Goal: Communication & Community: Participate in discussion

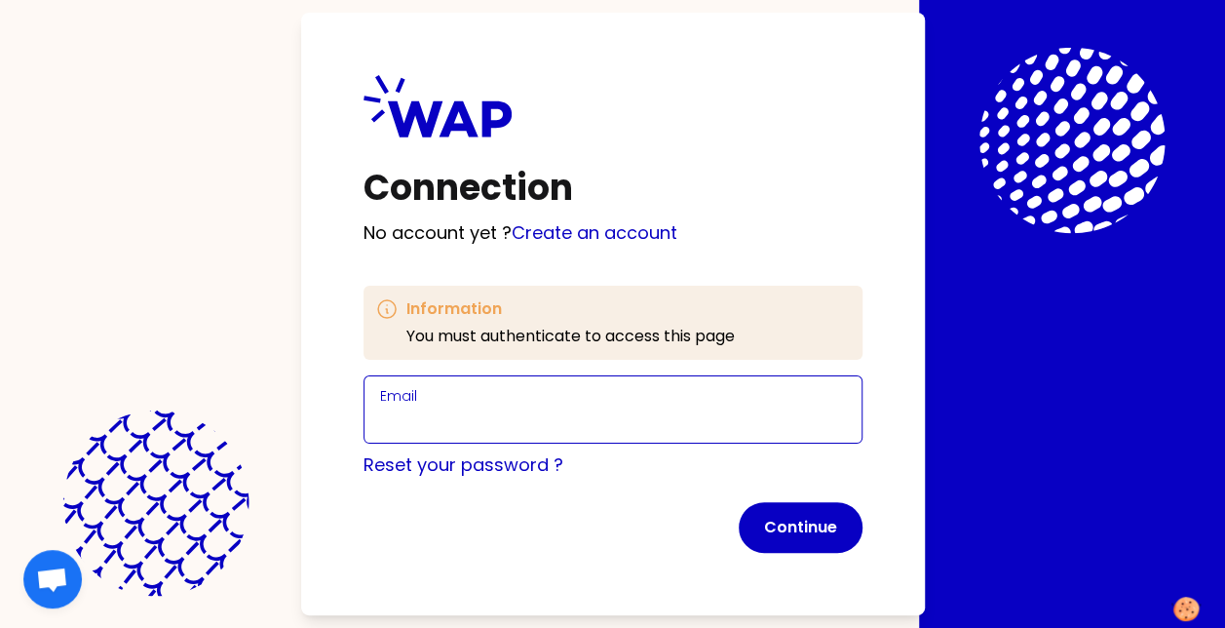
click at [563, 429] on input "Email" at bounding box center [613, 420] width 466 height 27
click at [516, 431] on input "Email" at bounding box center [613, 420] width 466 height 27
type input "[PERSON_NAME][EMAIL_ADDRESS][PERSON_NAME][DOMAIN_NAME]"
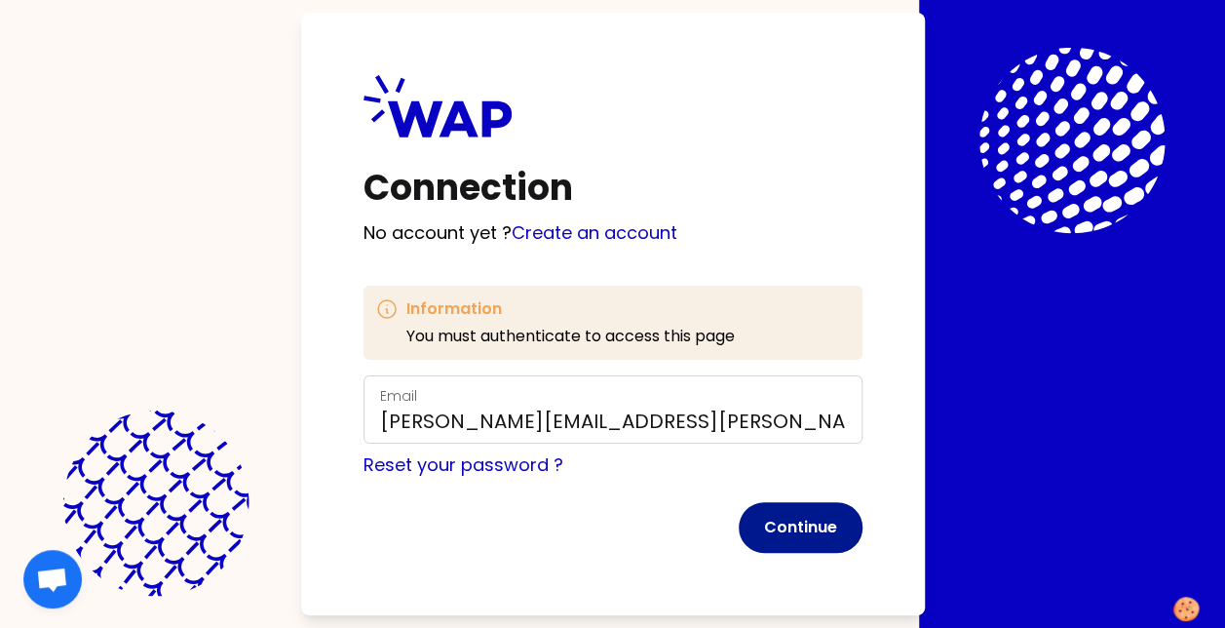
click at [756, 530] on button "Continue" at bounding box center [801, 527] width 124 height 51
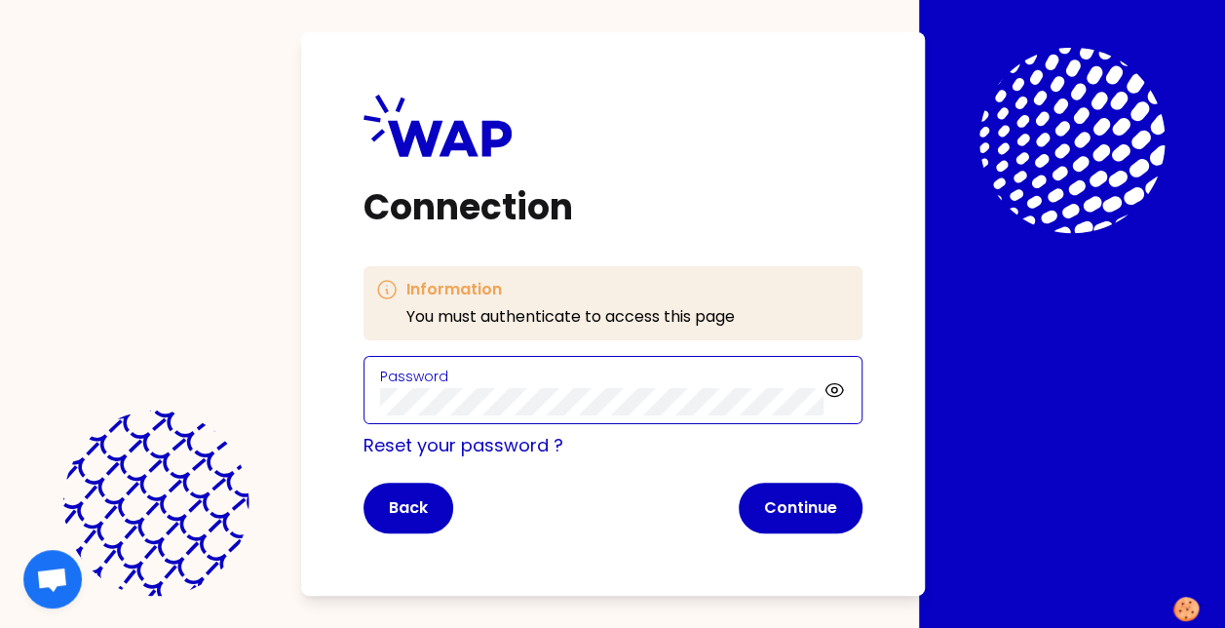
click button "Continue" at bounding box center [801, 508] width 124 height 51
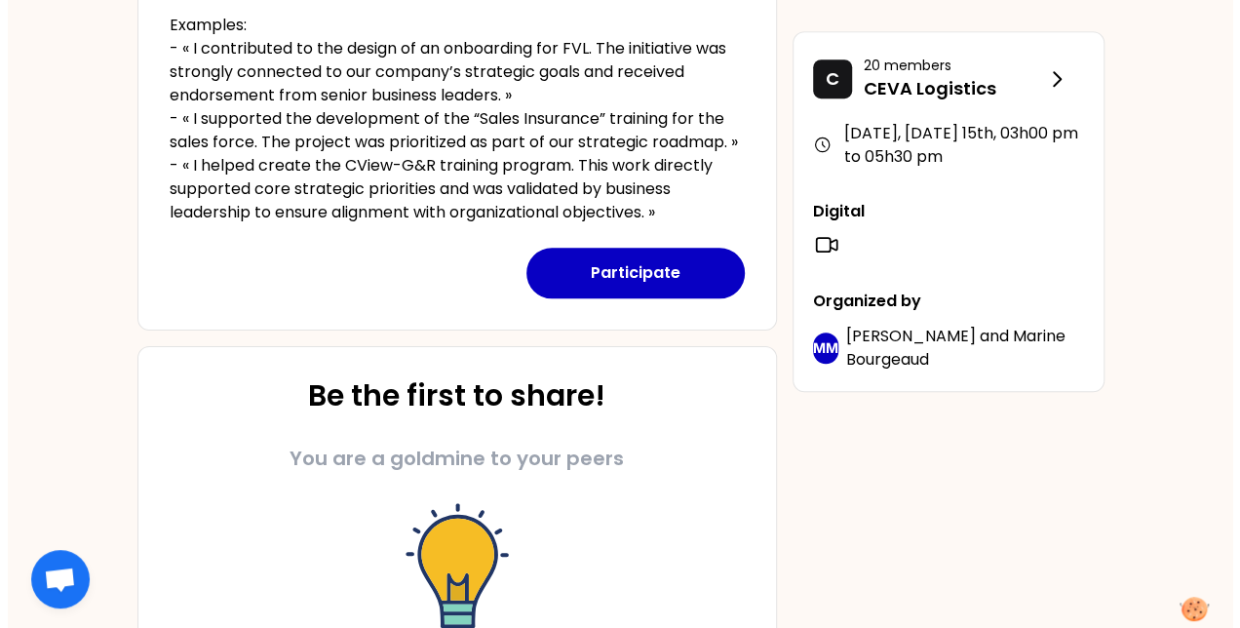
scroll to position [788, 0]
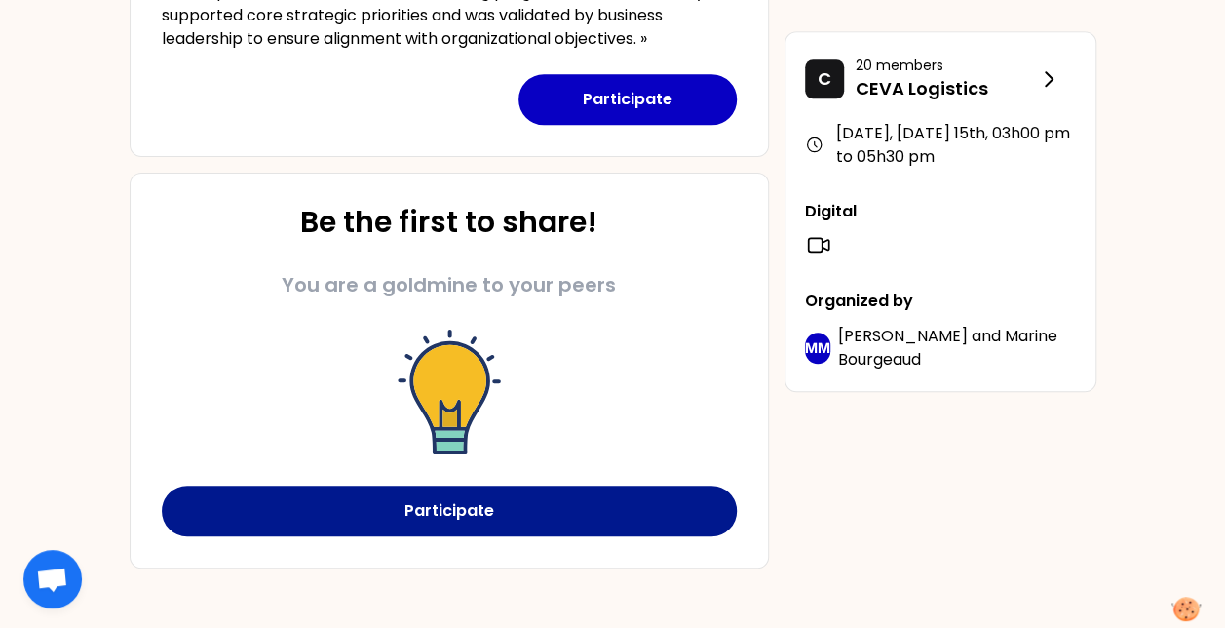
click at [584, 493] on button "Participate" at bounding box center [449, 510] width 575 height 51
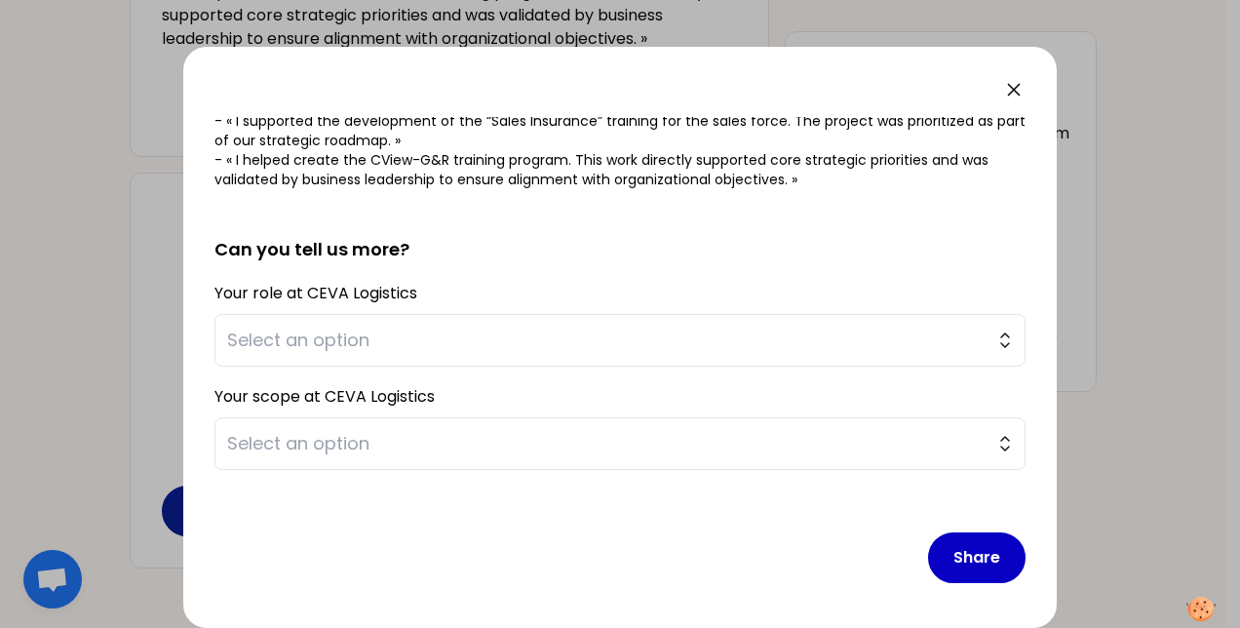
scroll to position [0, 0]
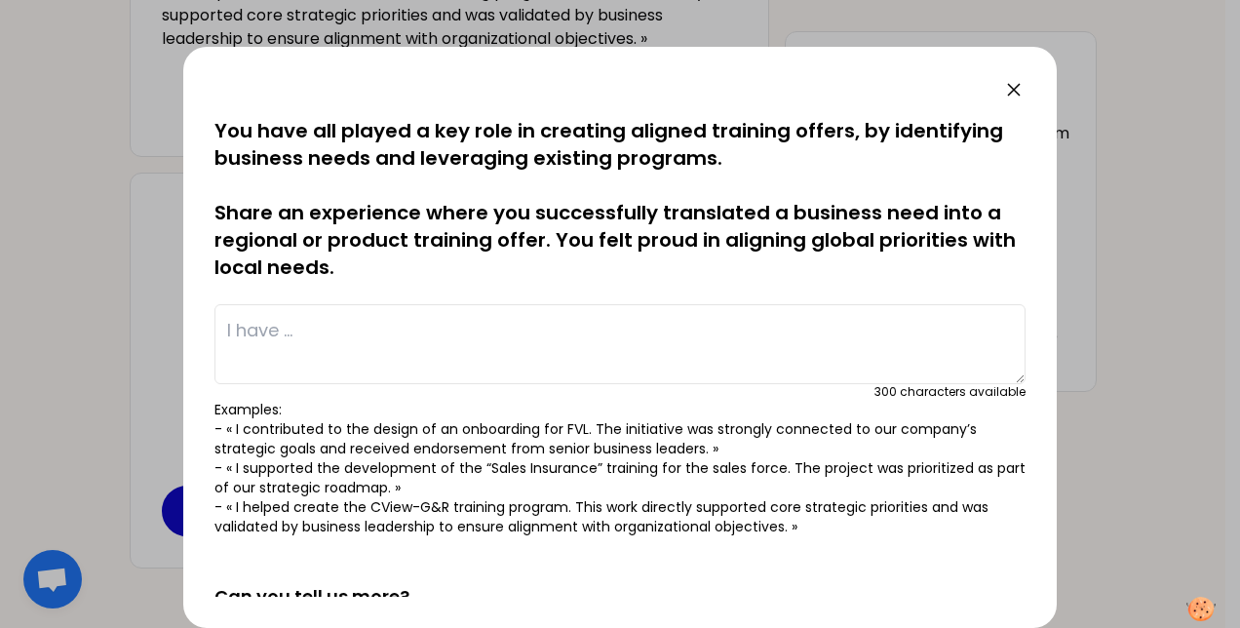
click at [523, 346] on textarea at bounding box center [619, 344] width 811 height 80
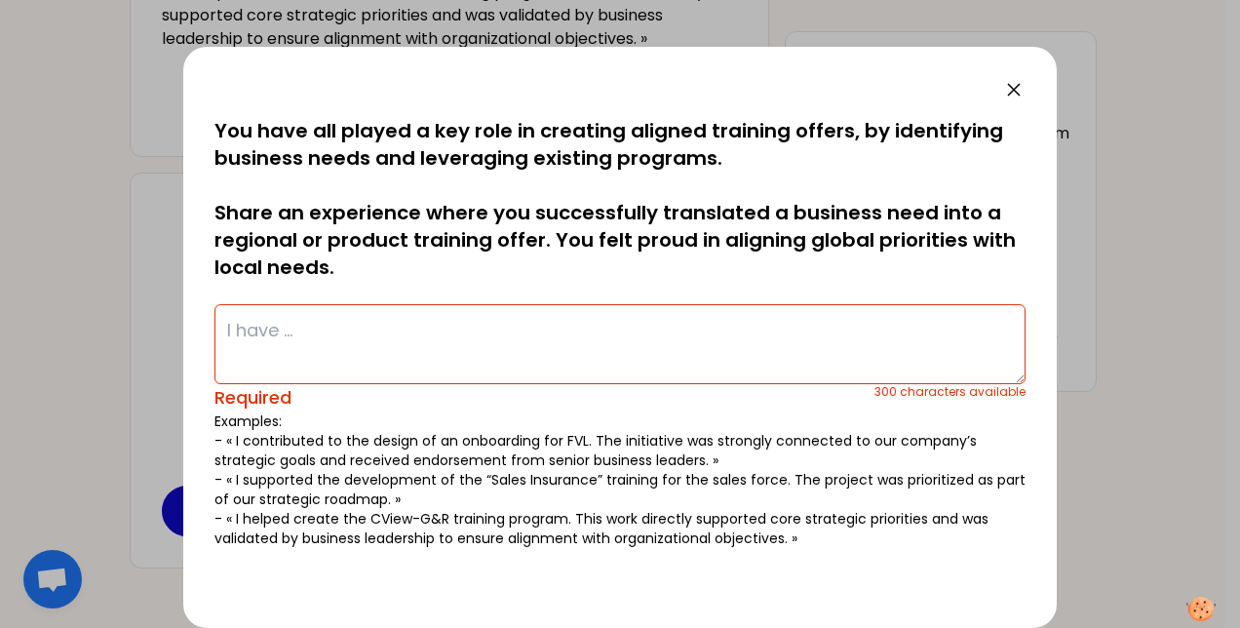
click at [404, 294] on div "saved You have all played a key role in creating aligned training offers, by id…" at bounding box center [619, 332] width 811 height 431
click at [367, 355] on textarea at bounding box center [619, 344] width 811 height 80
click at [271, 324] on textarea at bounding box center [619, 344] width 811 height 80
type textarea "I contri"
click at [1010, 86] on icon at bounding box center [1014, 90] width 12 height 12
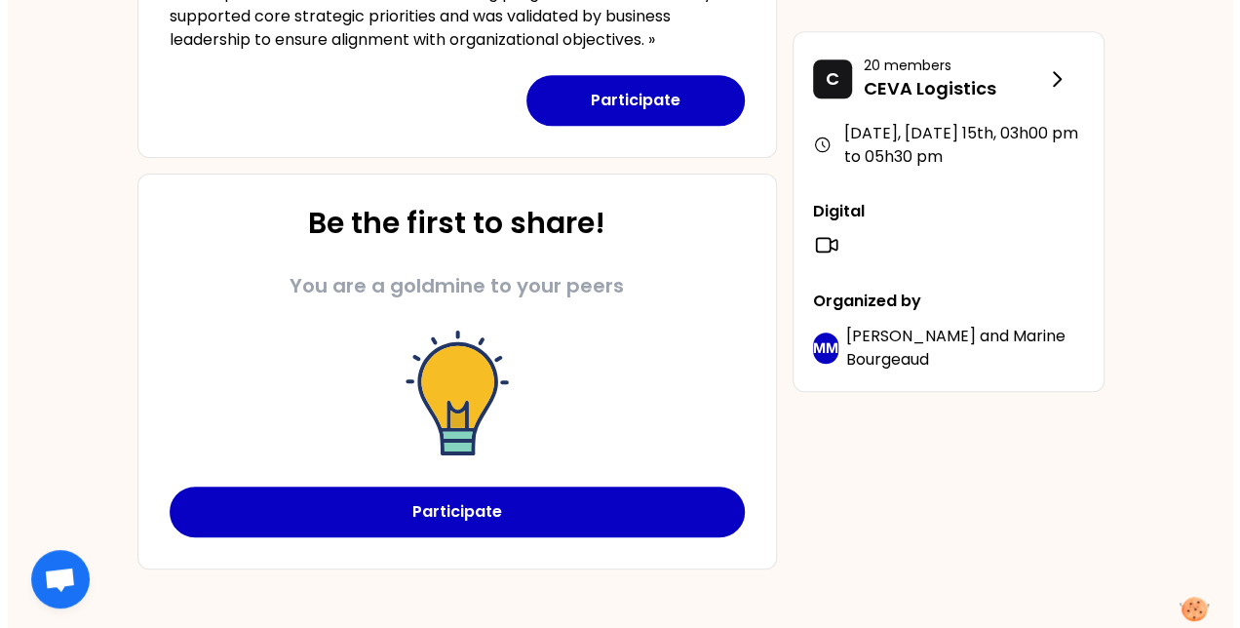
scroll to position [788, 0]
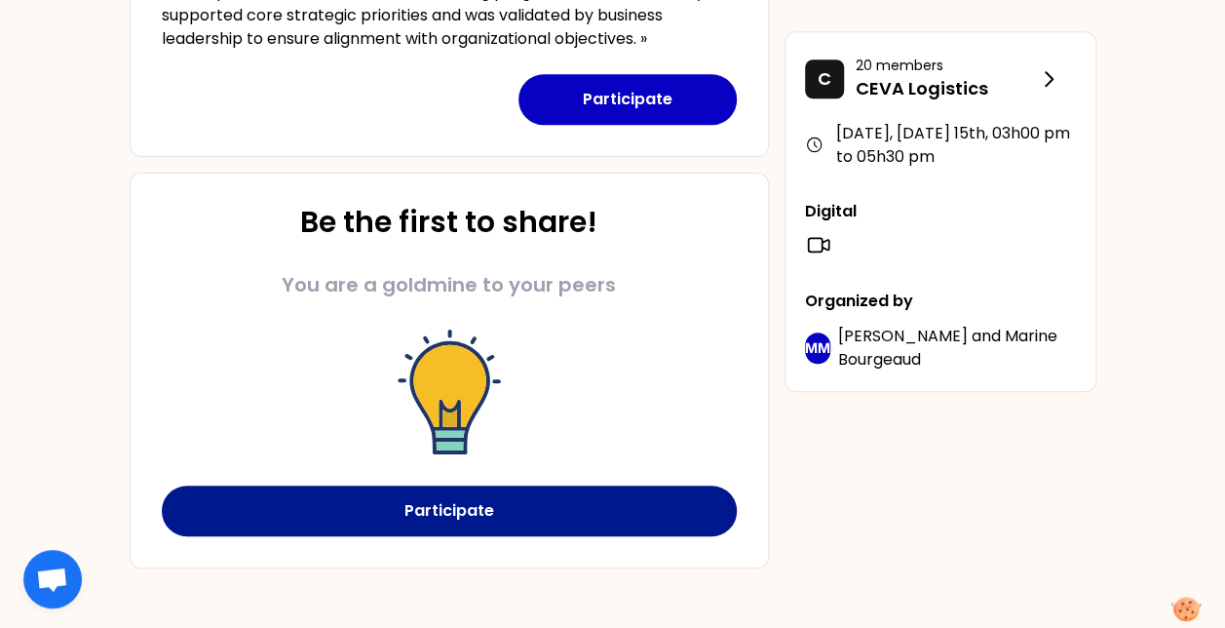
click at [452, 521] on button "Participate" at bounding box center [449, 510] width 575 height 51
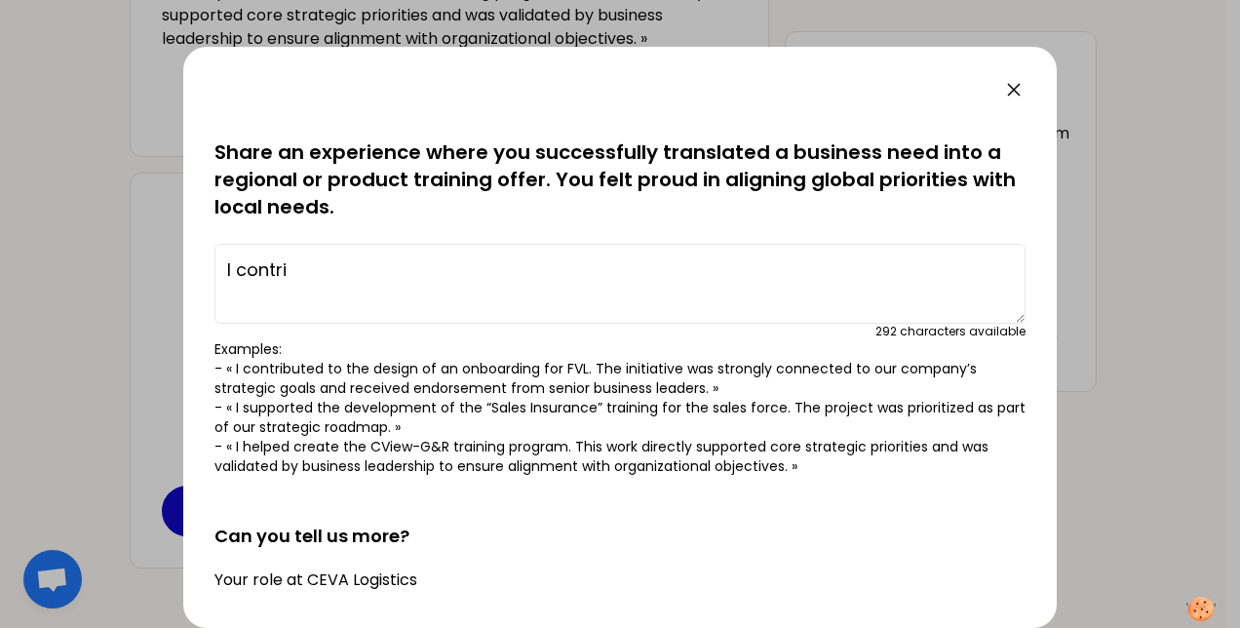
scroll to position [0, 0]
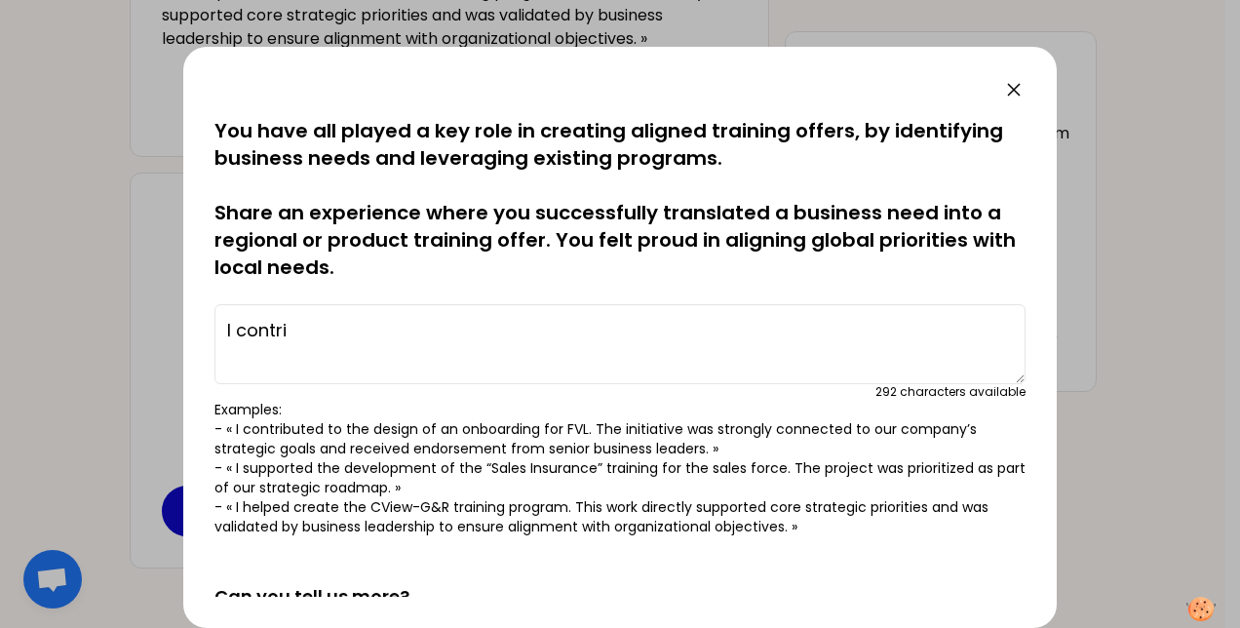
click at [335, 324] on textarea "I contri" at bounding box center [619, 344] width 811 height 80
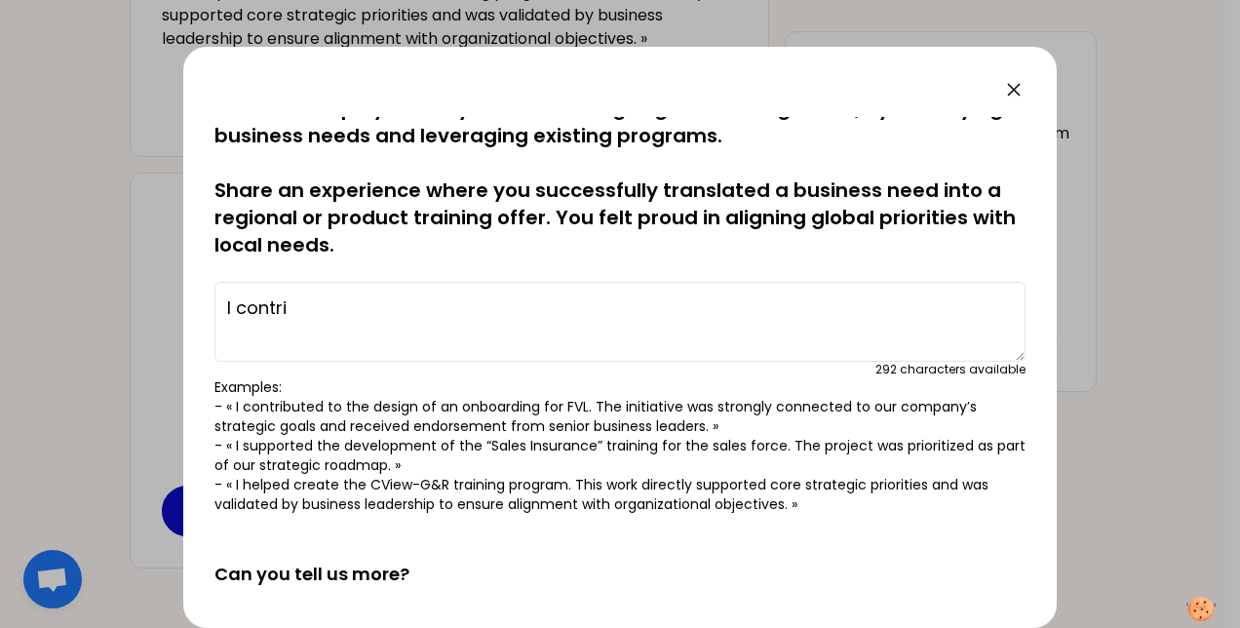
drag, startPoint x: 335, startPoint y: 324, endPoint x: 215, endPoint y: 291, distance: 124.4
click at [215, 291] on textarea "I contri" at bounding box center [619, 322] width 811 height 80
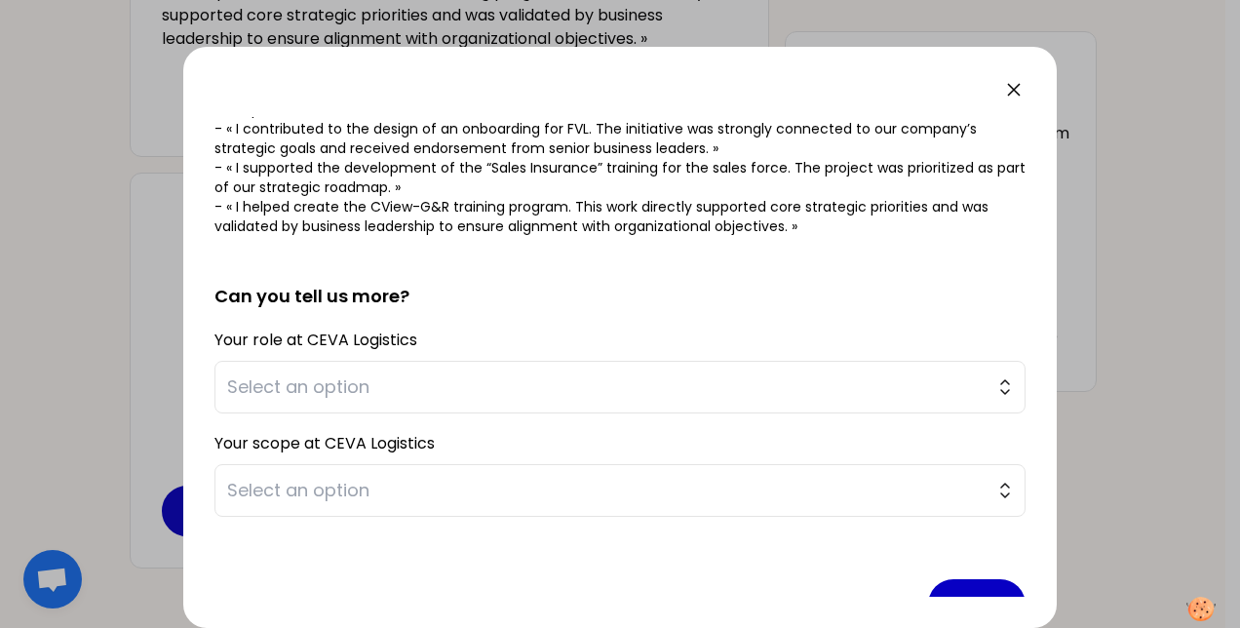
scroll to position [312, 0]
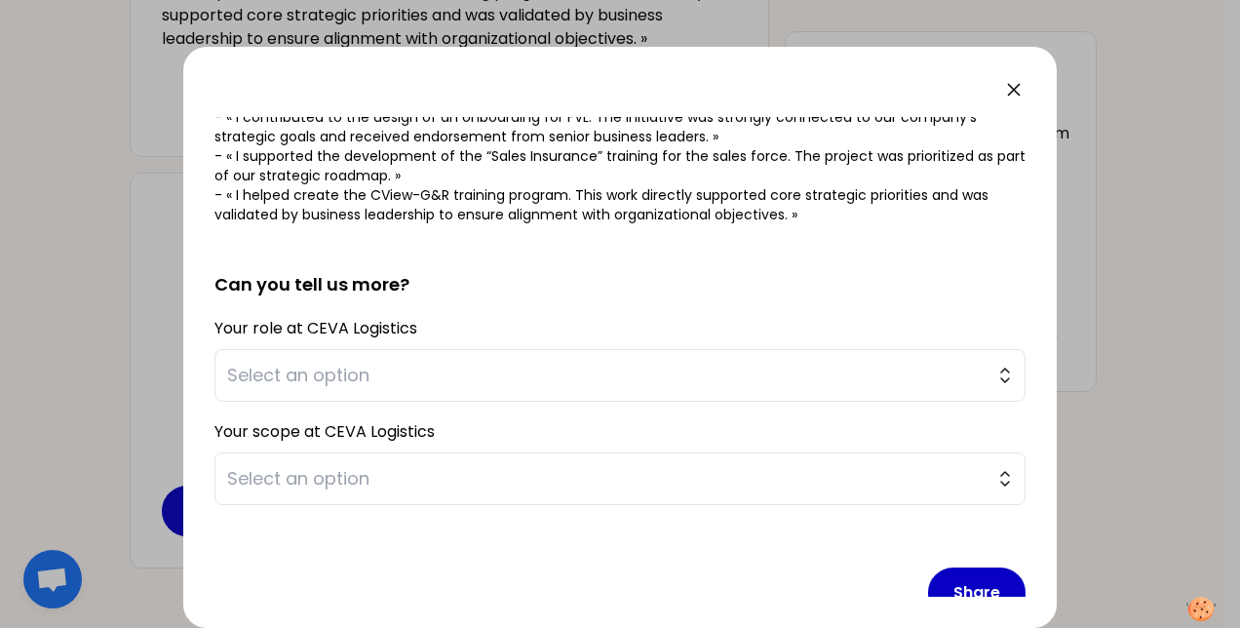
click at [351, 521] on form "saved You have all played a key role in creating aligned training offers, by id…" at bounding box center [619, 219] width 811 height 829
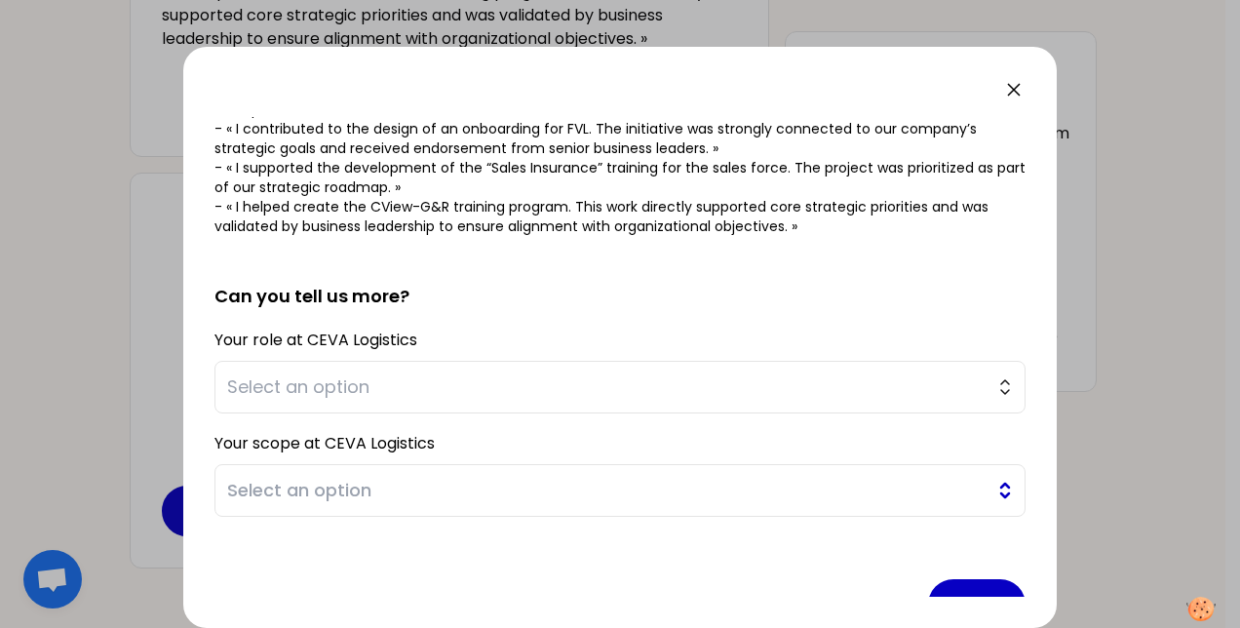
click at [394, 485] on span "Select an option" at bounding box center [606, 490] width 758 height 27
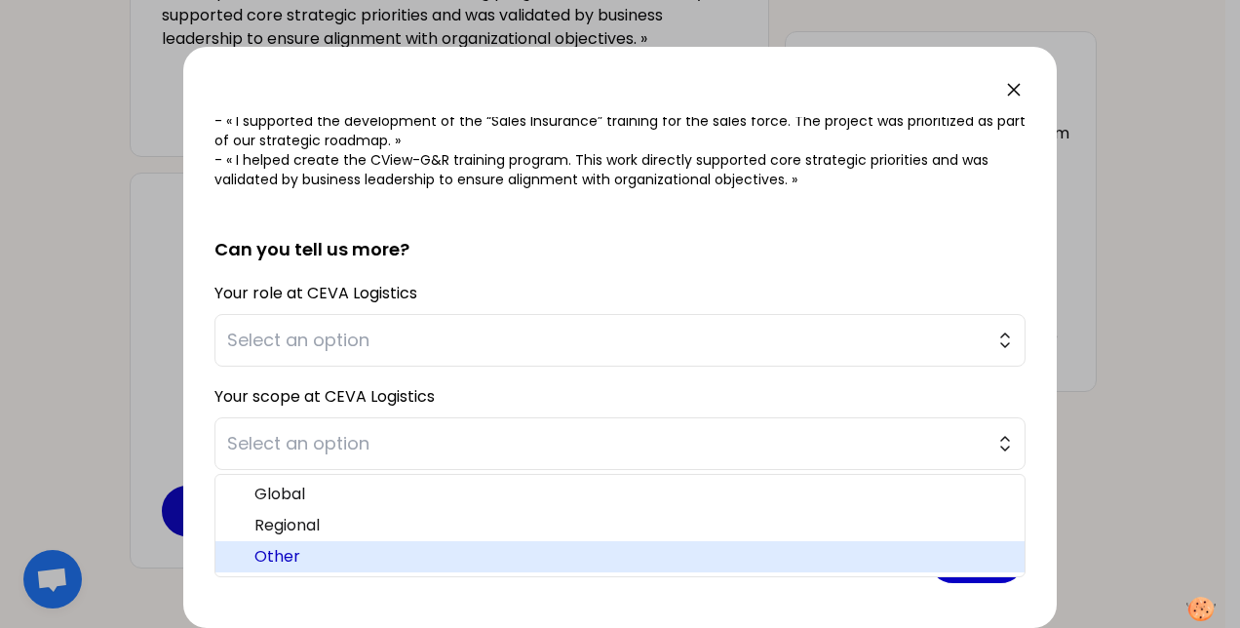
click at [376, 546] on span "Other" at bounding box center [631, 556] width 755 height 23
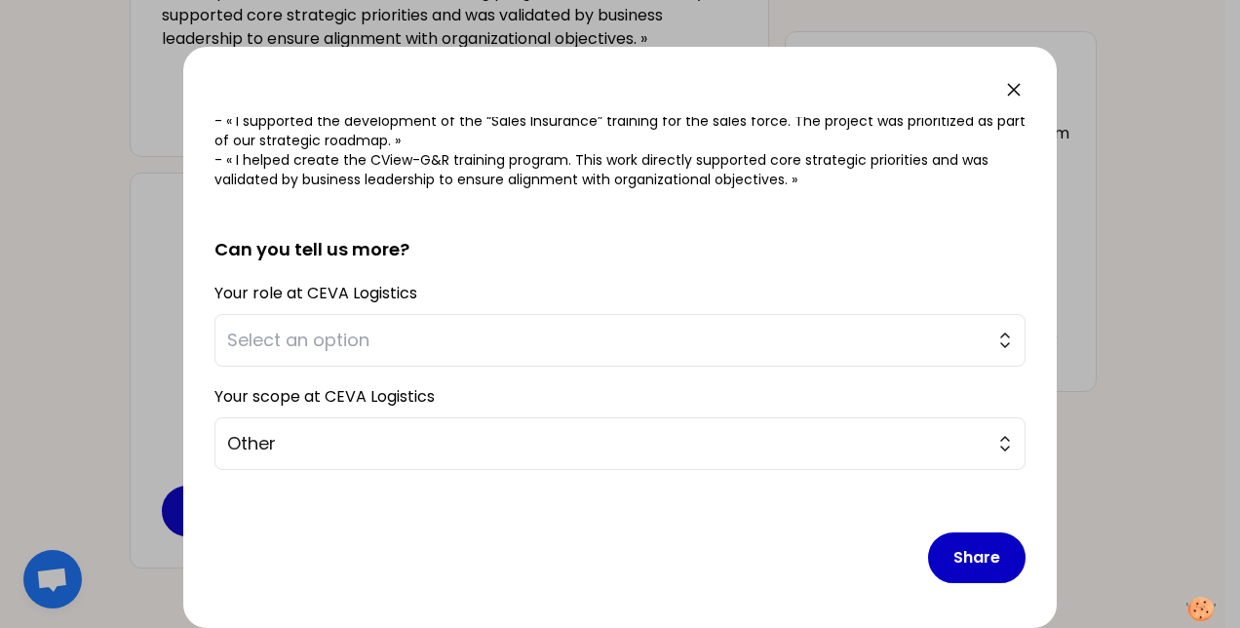
click at [441, 306] on div "Your role at CEVA Logistics Select an option" at bounding box center [619, 323] width 811 height 88
click at [436, 332] on span "Select an option" at bounding box center [606, 340] width 758 height 27
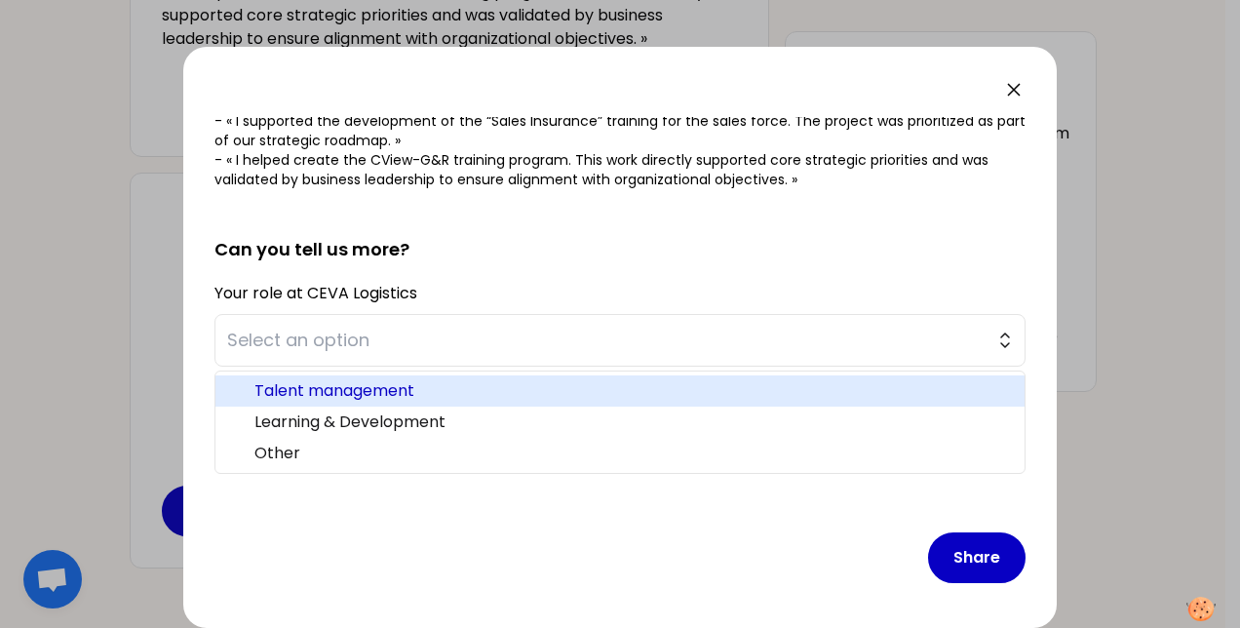
click at [437, 400] on span "Talent management" at bounding box center [631, 390] width 755 height 23
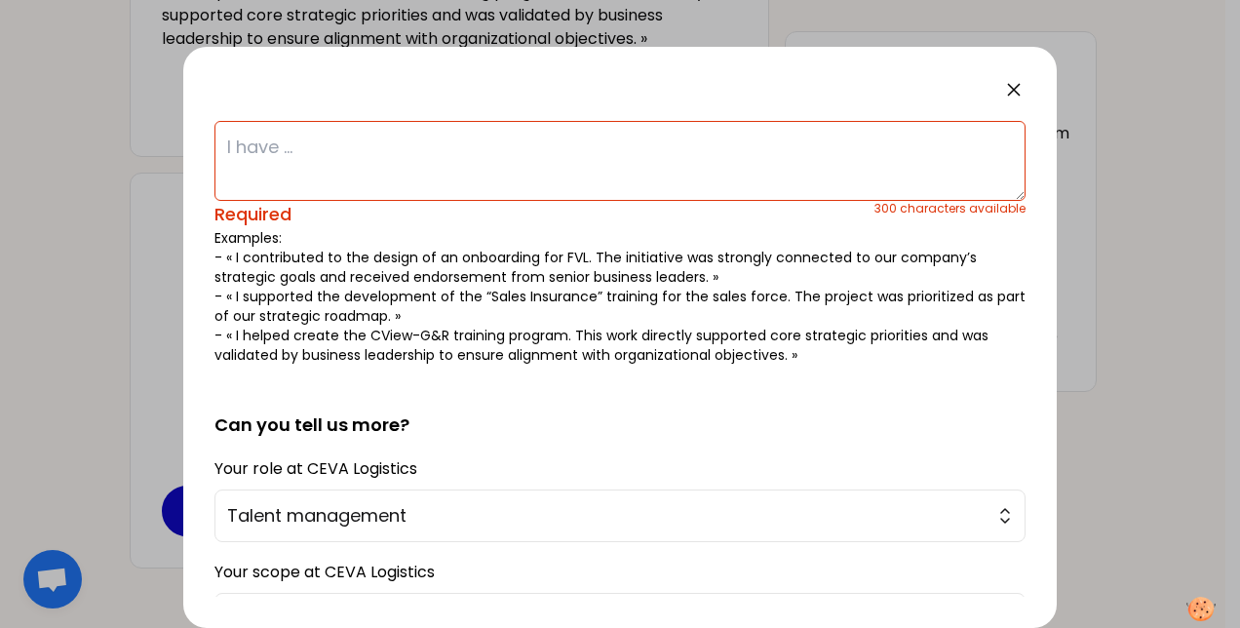
scroll to position [0, 0]
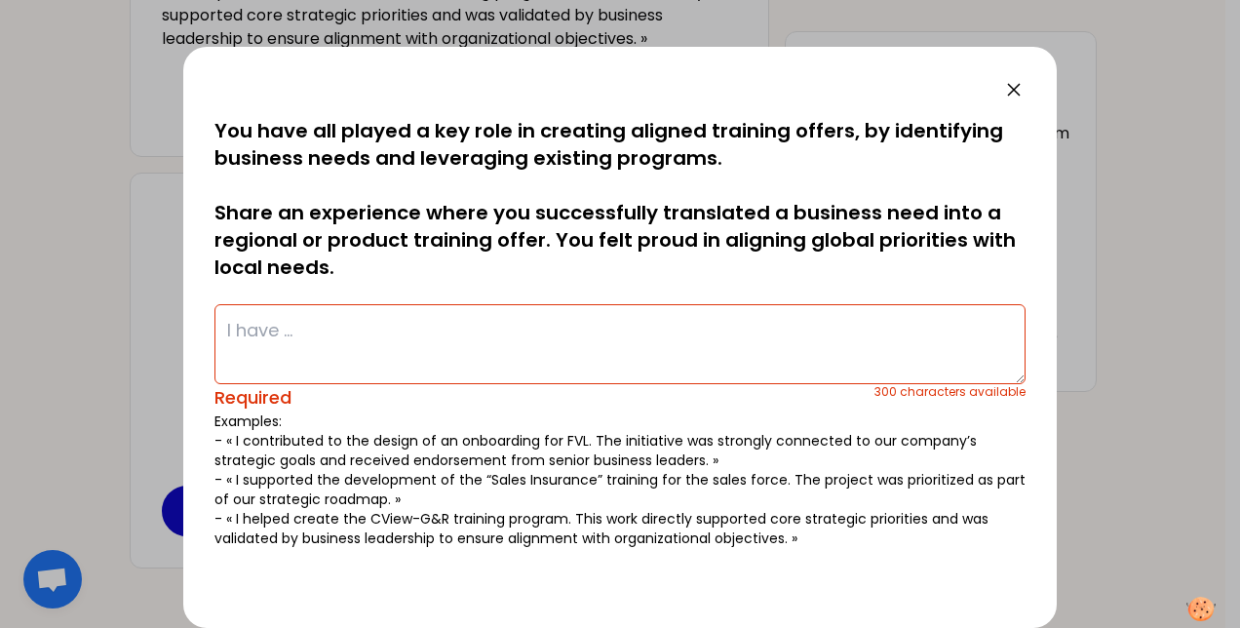
click at [527, 339] on textarea at bounding box center [619, 344] width 811 height 80
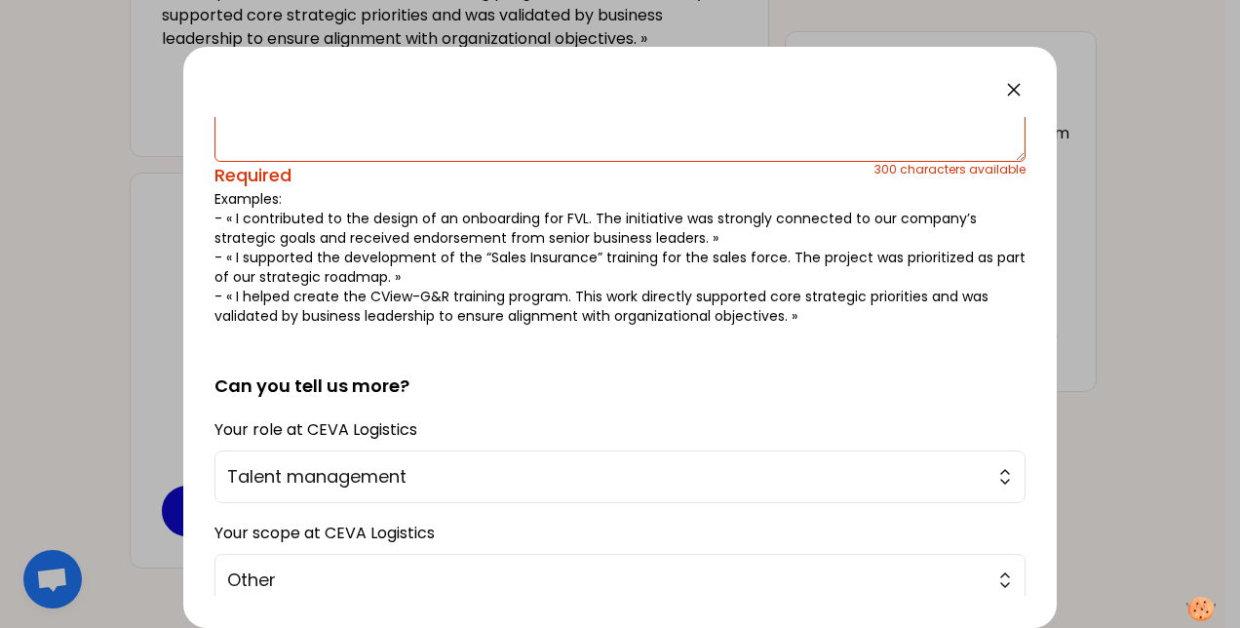
scroll to position [236, 0]
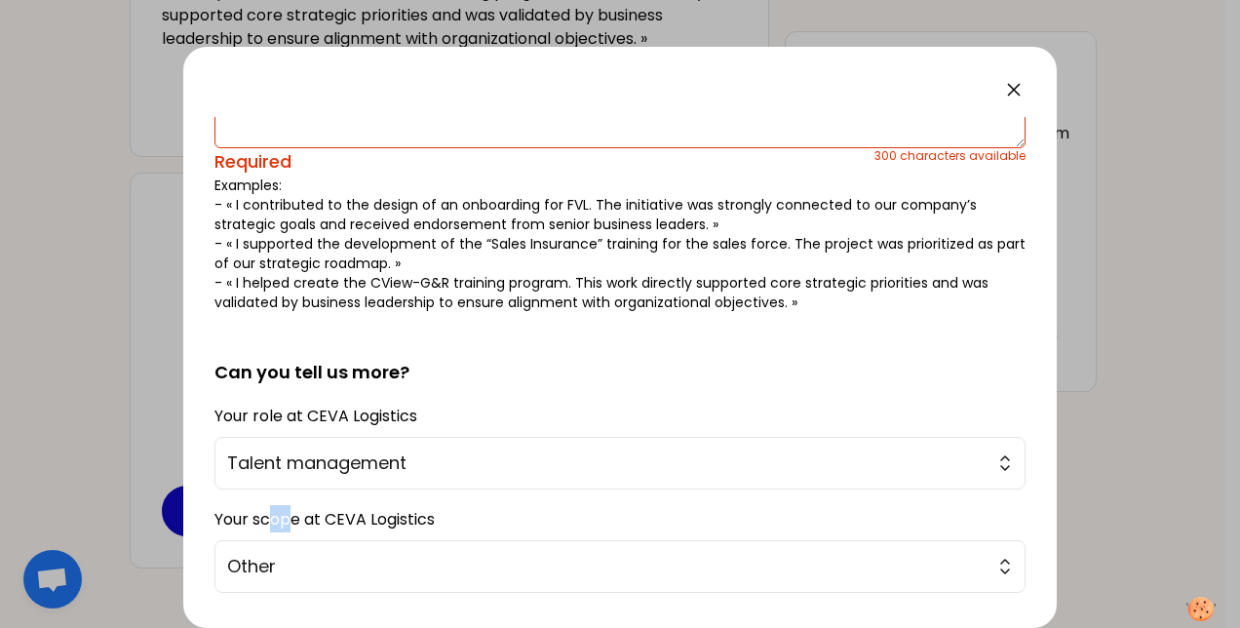
drag, startPoint x: 271, startPoint y: 523, endPoint x: 287, endPoint y: 523, distance: 15.6
click at [287, 523] on label "Your scope at CEVA Logistics" at bounding box center [324, 519] width 220 height 22
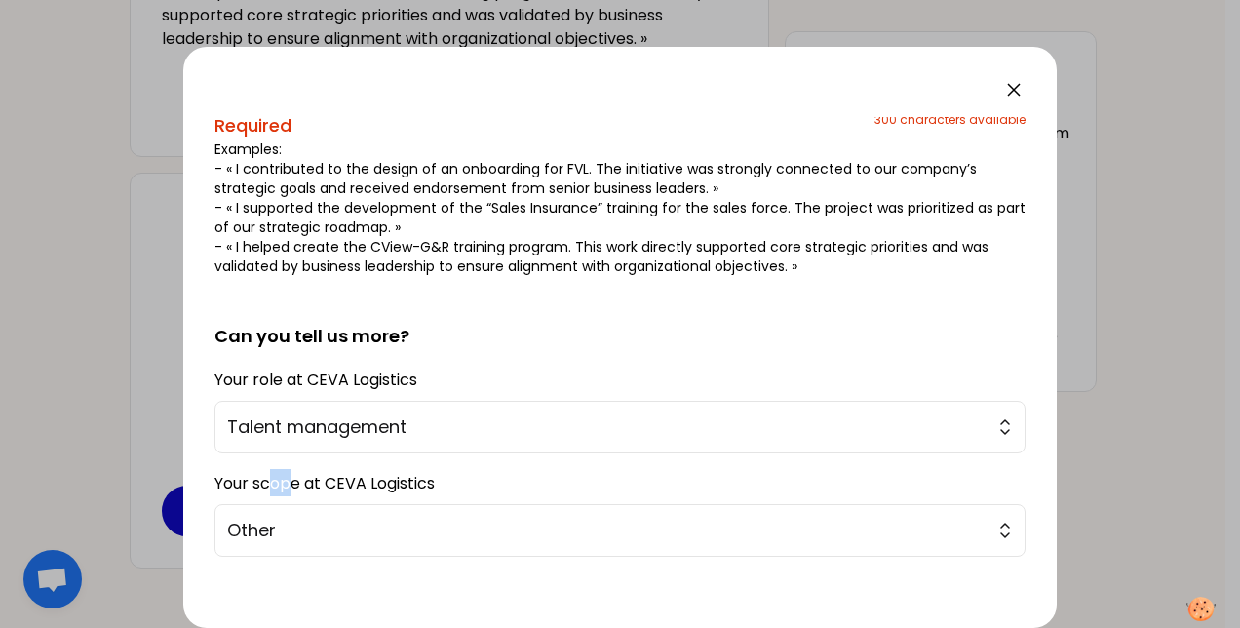
scroll to position [273, 0]
click at [415, 521] on span "Other" at bounding box center [606, 529] width 758 height 27
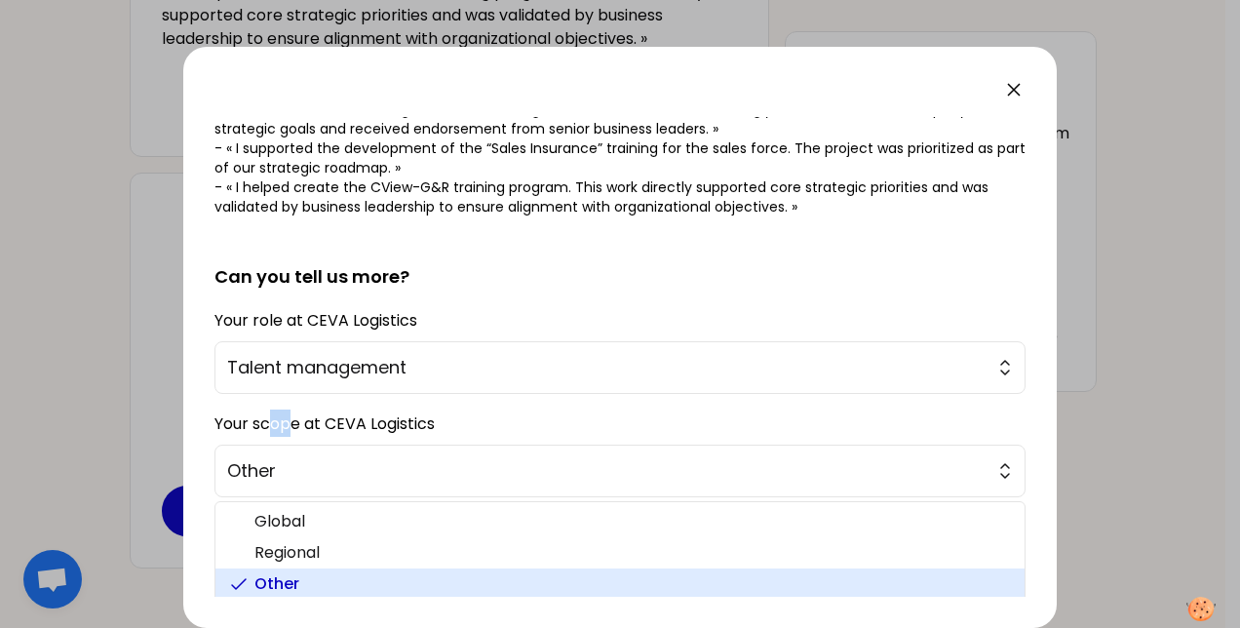
click at [333, 587] on span "Other" at bounding box center [631, 583] width 755 height 23
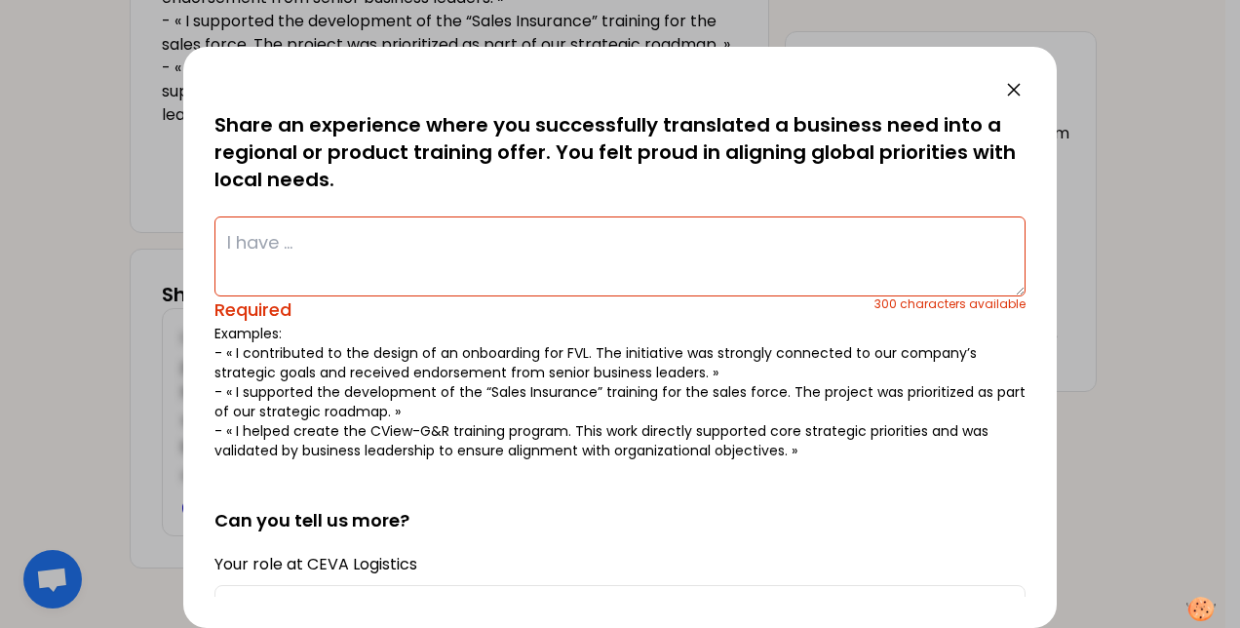
scroll to position [0, 0]
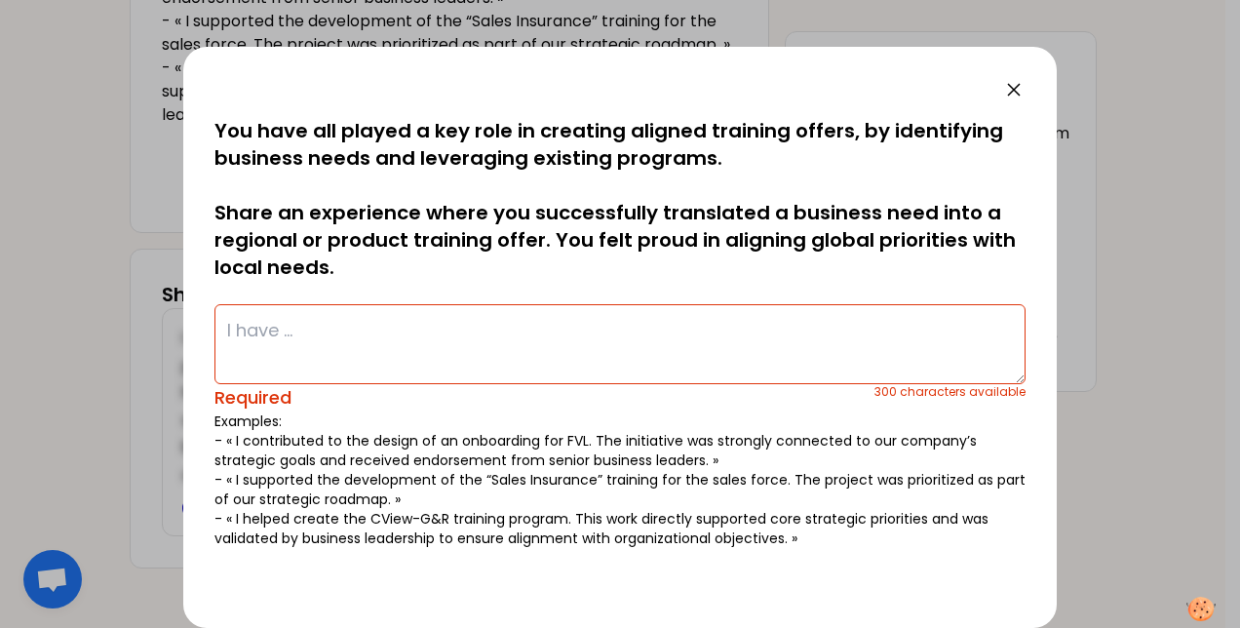
click at [384, 337] on textarea at bounding box center [619, 344] width 811 height 80
click at [483, 328] on textarea at bounding box center [619, 344] width 811 height 80
type textarea "T"
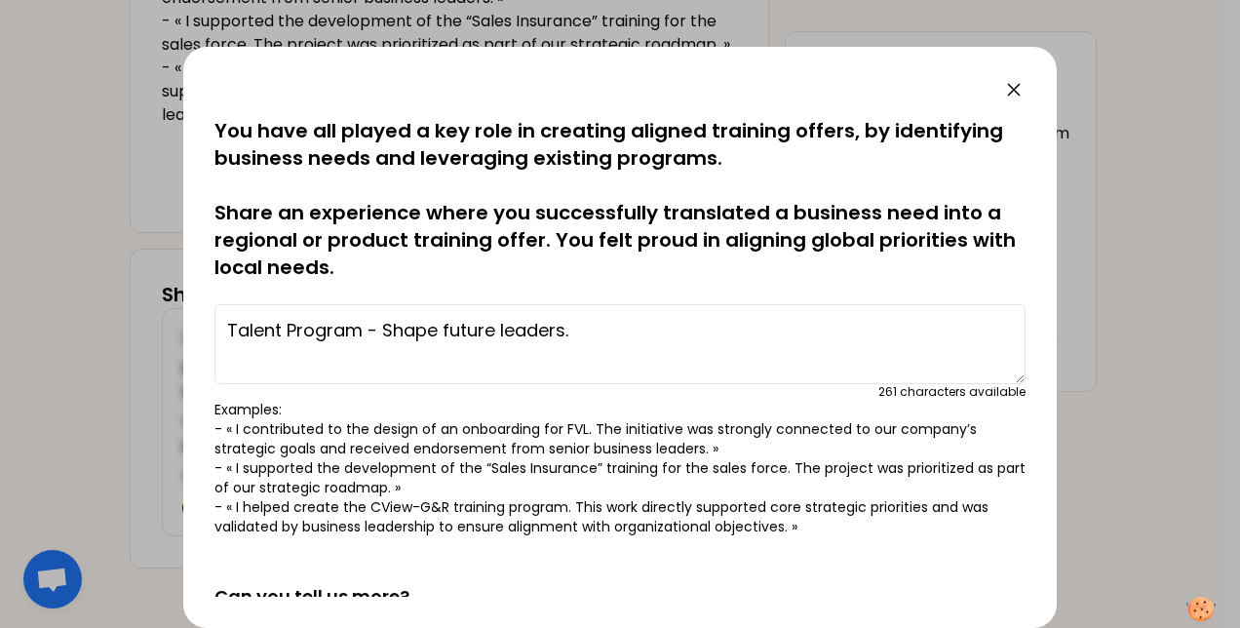
click at [328, 371] on textarea "Talent Program - Shape future leaders." at bounding box center [619, 344] width 811 height 80
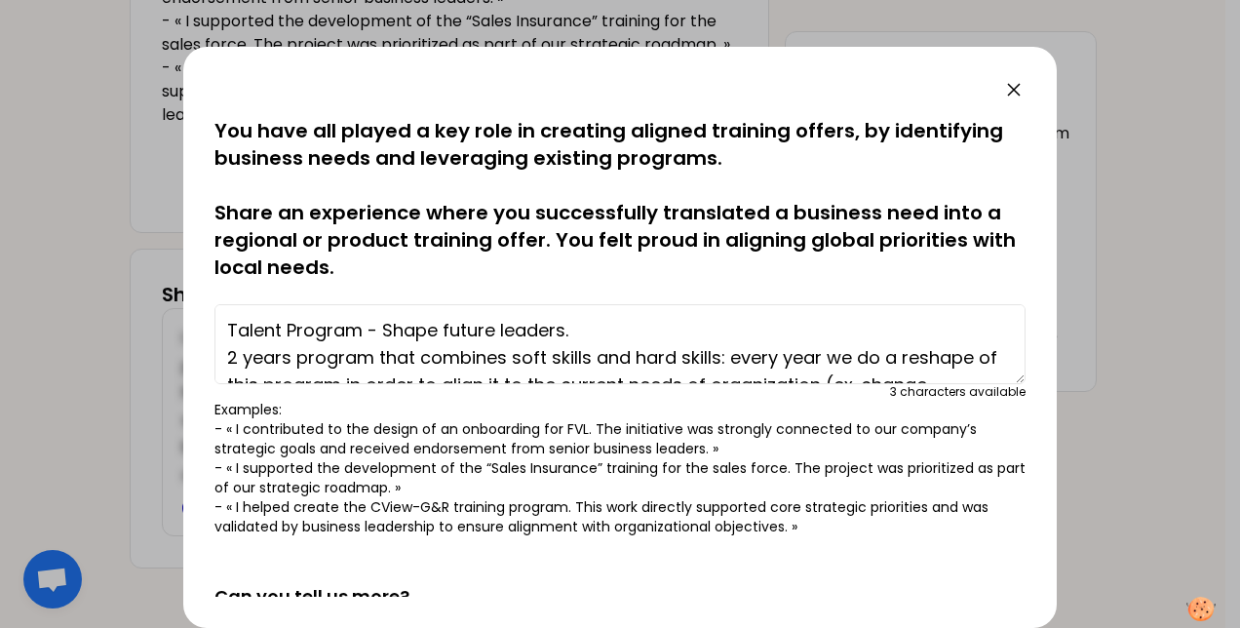
click at [596, 335] on textarea "Talent Program - Shape future leaders. 2 years program that combines soft skill…" at bounding box center [619, 344] width 811 height 80
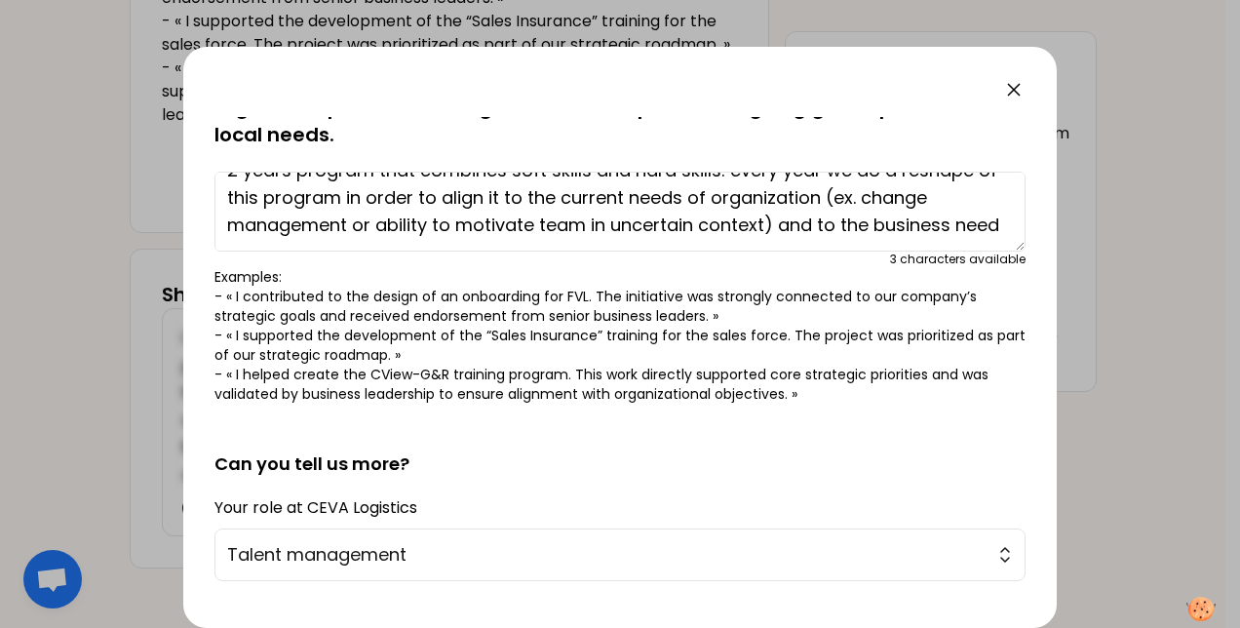
scroll to position [347, 0]
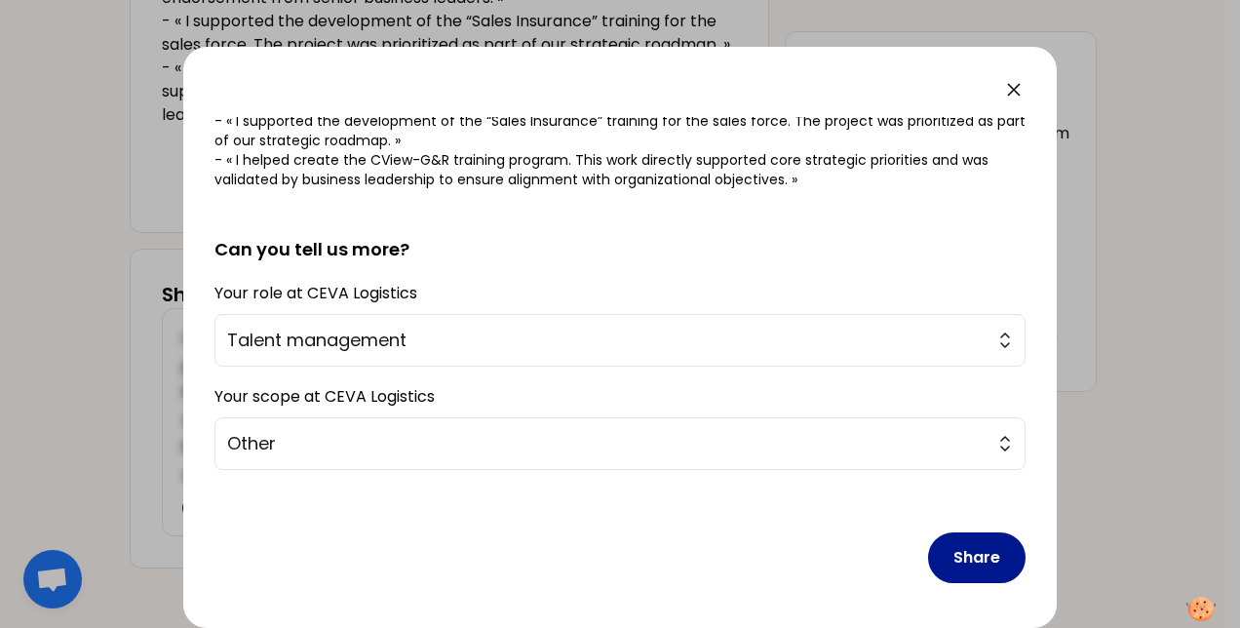
type textarea "Talent Program - Shape future leaders. 2 years program that combines soft skill…"
click at [967, 549] on button "Share" at bounding box center [976, 557] width 97 height 51
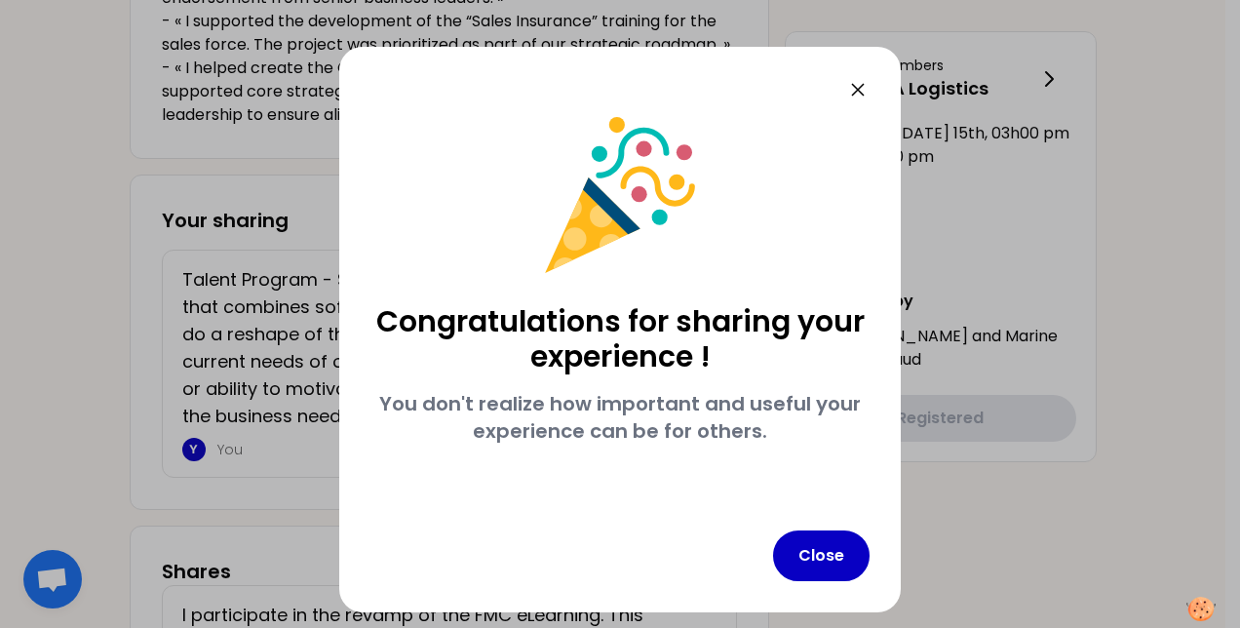
scroll to position [0, 0]
